Goal: Information Seeking & Learning: Learn about a topic

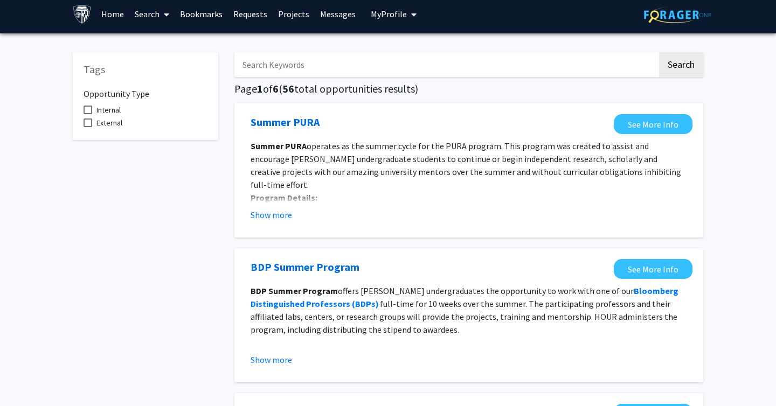
scroll to position [6, 0]
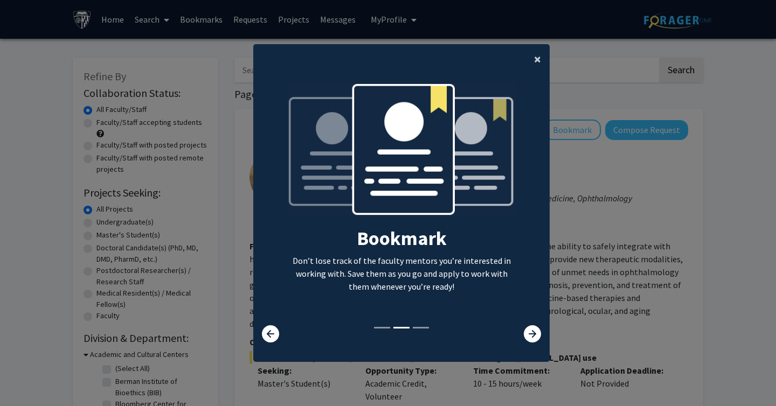
click at [535, 66] on span "×" at bounding box center [537, 59] width 7 height 17
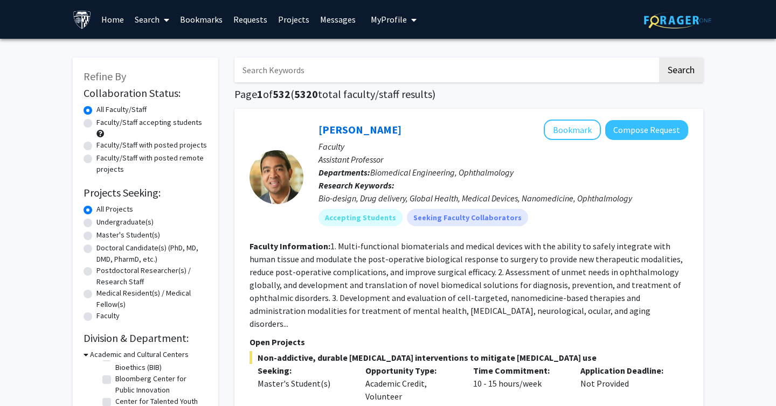
click at [360, 75] on input "Search Keywords" at bounding box center [445, 70] width 423 height 25
click at [96, 235] on label "Master's Student(s)" at bounding box center [128, 234] width 64 height 11
click at [96, 235] on input "Master's Student(s)" at bounding box center [99, 232] width 7 height 7
radio input "true"
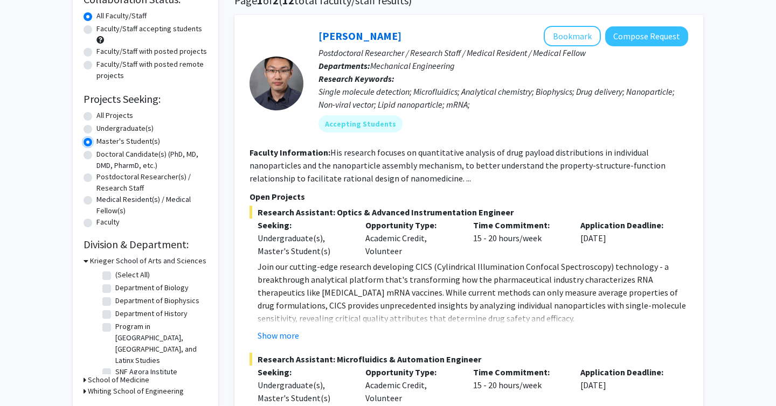
scroll to position [137, 0]
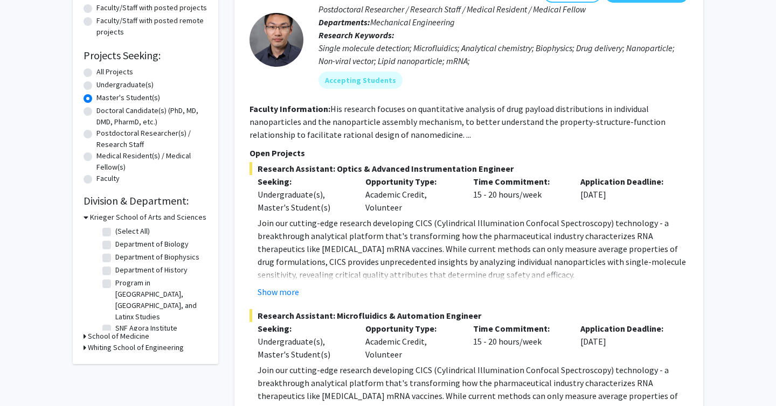
click at [82, 332] on div "Refine By Collaboration Status: Collaboration Status All Faculty/Staff Collabor…" at bounding box center [145, 142] width 145 height 444
click at [85, 332] on icon at bounding box center [84, 336] width 3 height 11
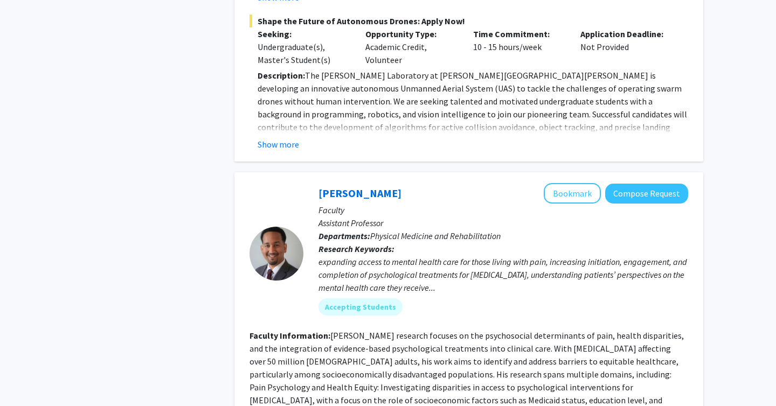
scroll to position [1641, 0]
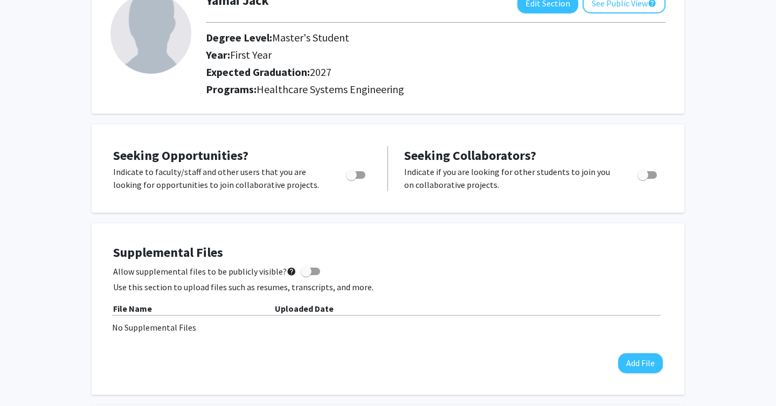
scroll to position [82, 0]
